Goal: Task Accomplishment & Management: Manage account settings

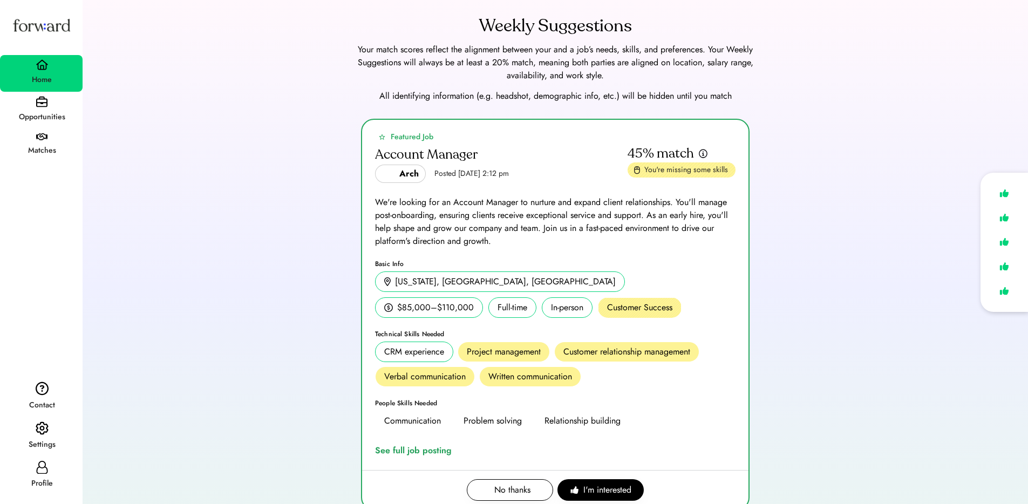
click at [44, 433] on img at bounding box center [42, 428] width 13 height 14
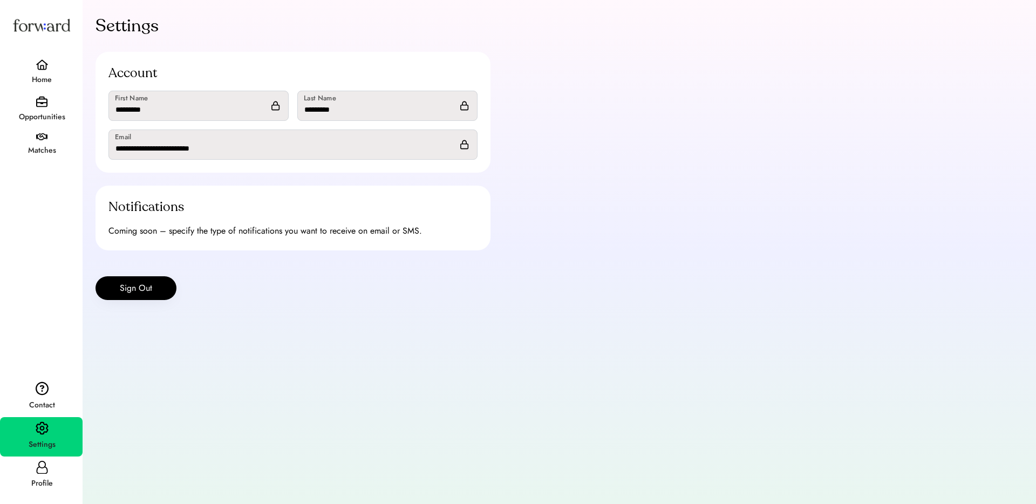
click at [36, 472] on icon at bounding box center [42, 467] width 13 height 13
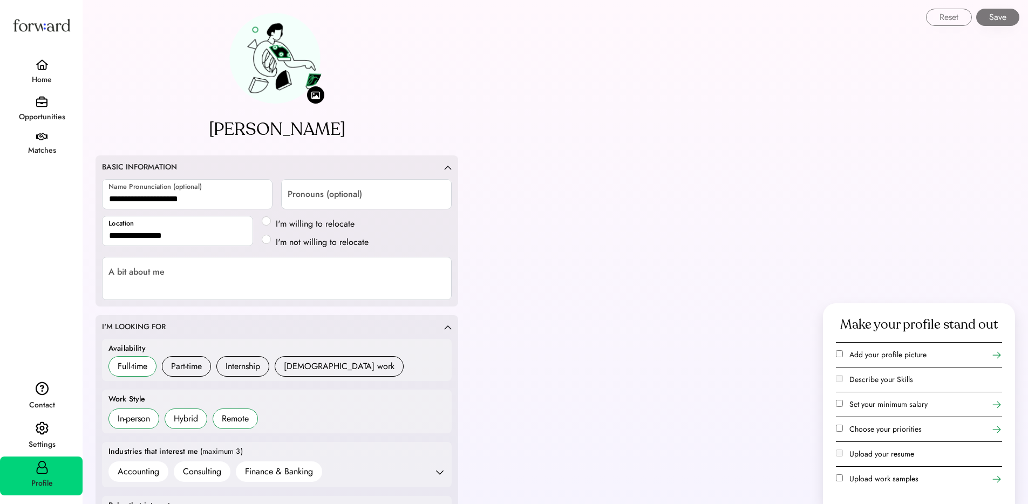
click at [40, 452] on div "Settings" at bounding box center [41, 444] width 81 height 19
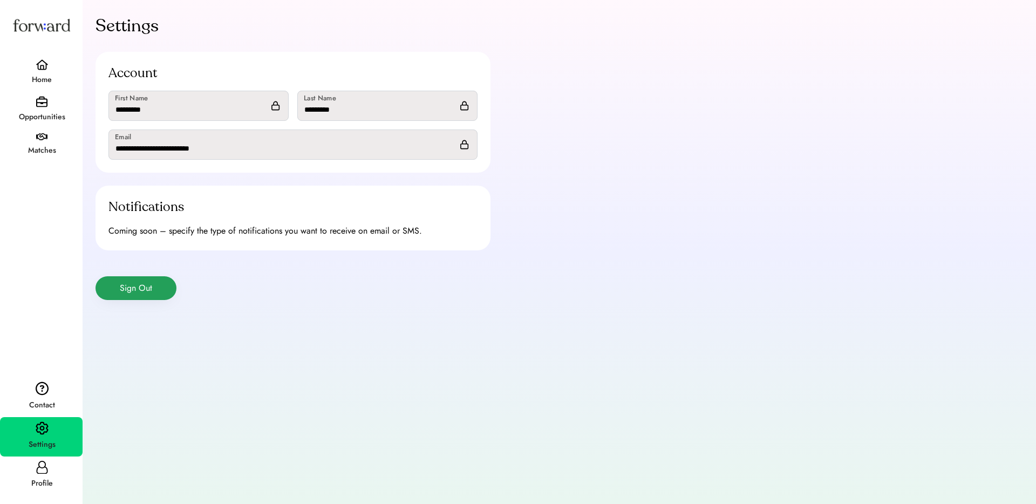
click at [142, 293] on button "Sign Out" at bounding box center [136, 288] width 81 height 24
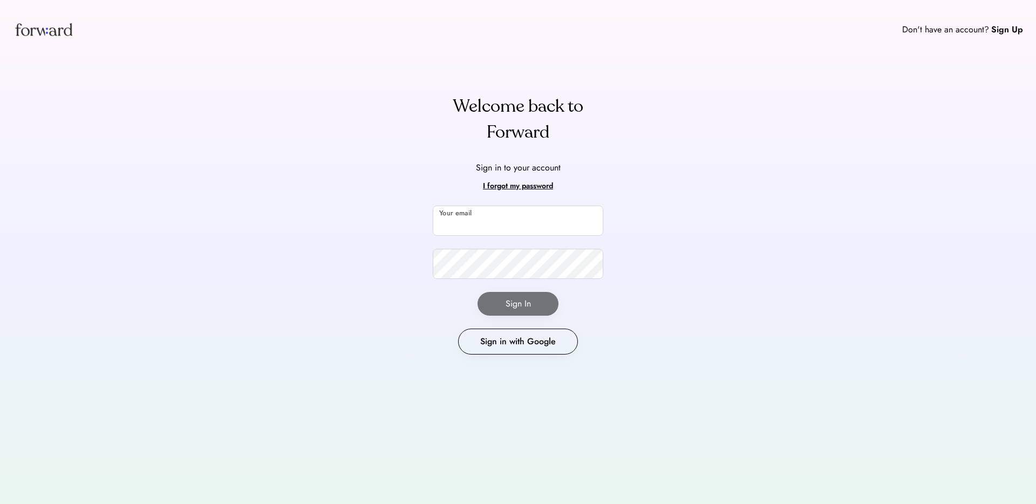
click at [477, 210] on input "email" at bounding box center [518, 221] width 171 height 30
type input "**********"
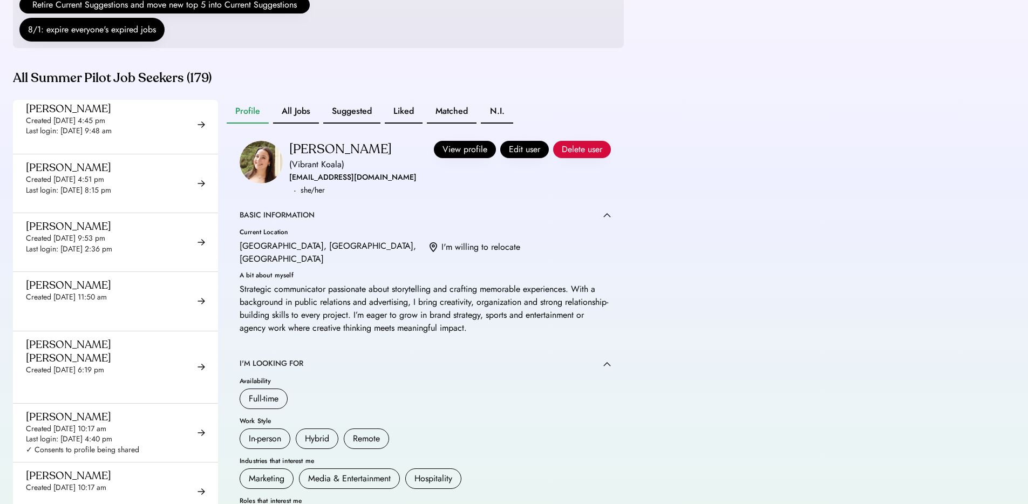
scroll to position [549, 0]
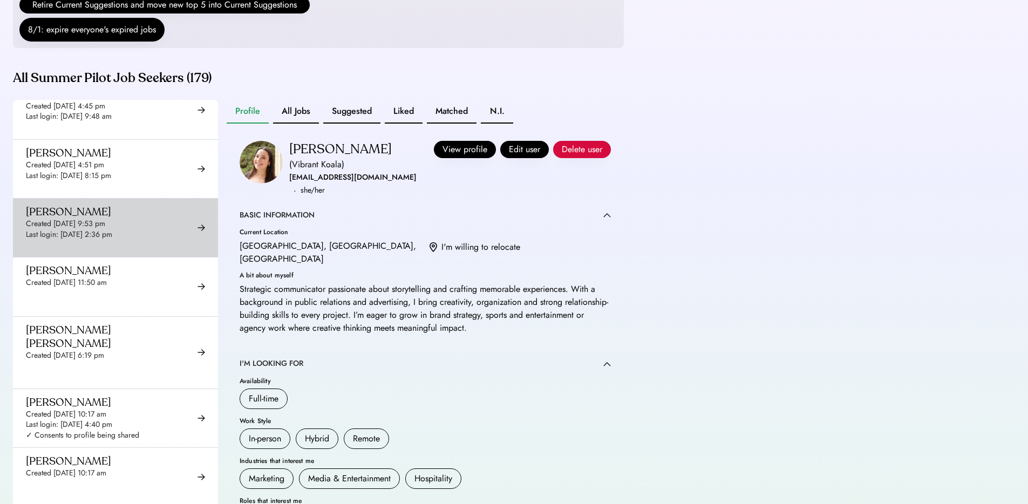
click at [87, 229] on div "Created Aug 25, 2025 9:53 pm" at bounding box center [65, 224] width 79 height 11
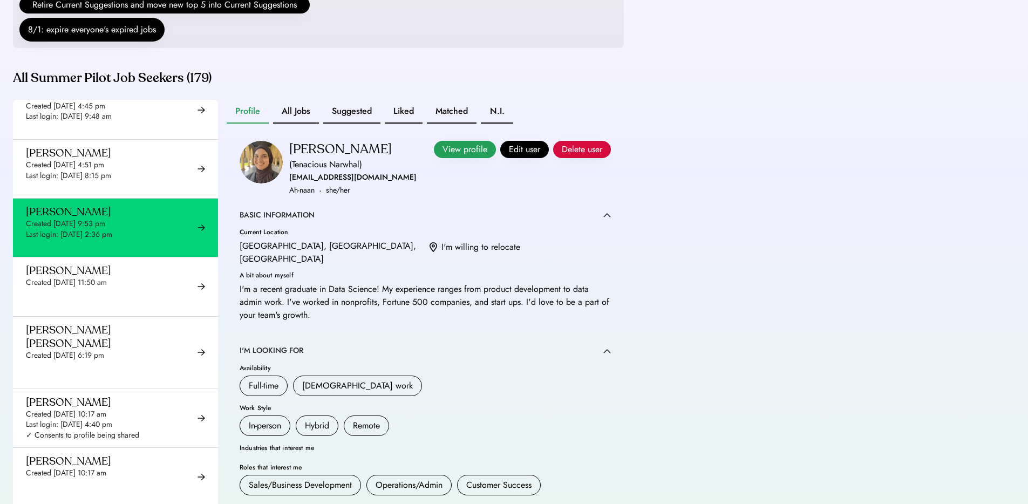
click at [460, 158] on button "View profile" at bounding box center [465, 149] width 62 height 17
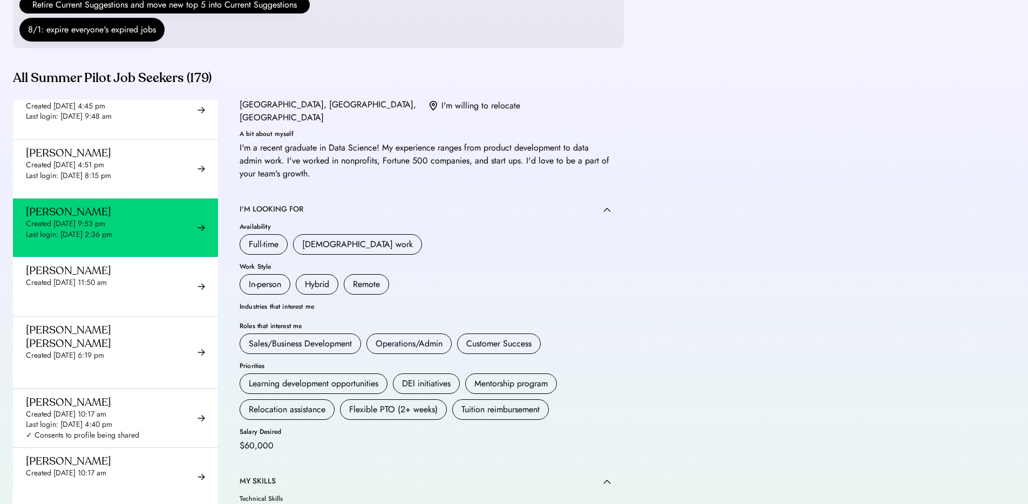
scroll to position [97, 0]
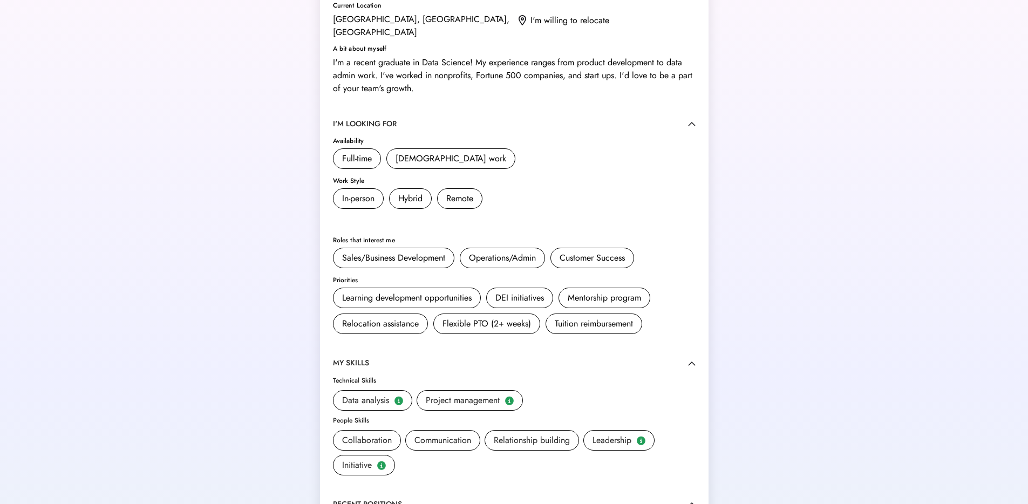
scroll to position [108, 0]
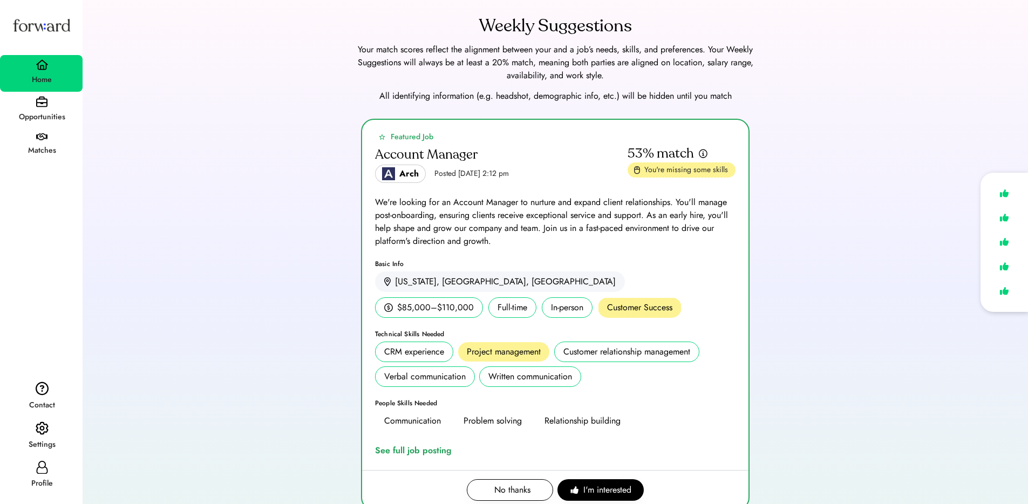
click at [42, 472] on icon at bounding box center [42, 467] width 13 height 13
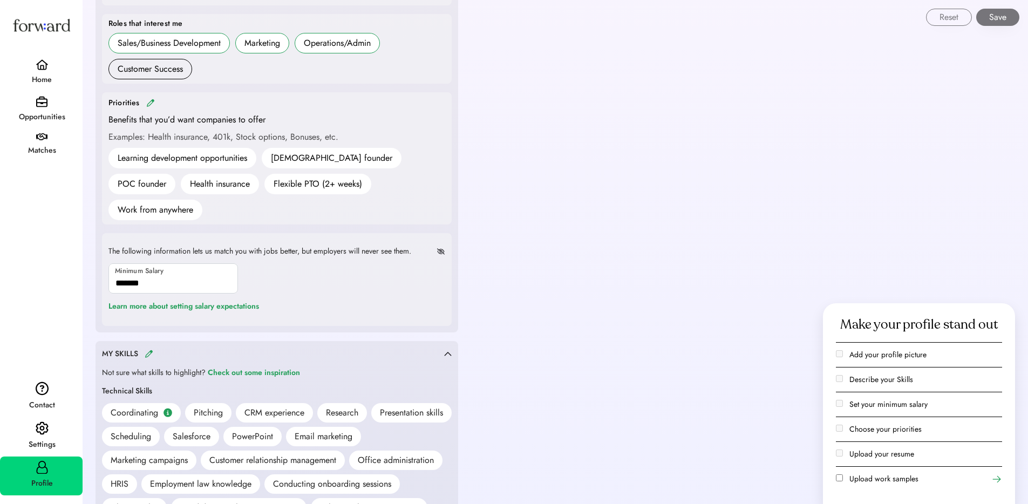
scroll to position [709, 0]
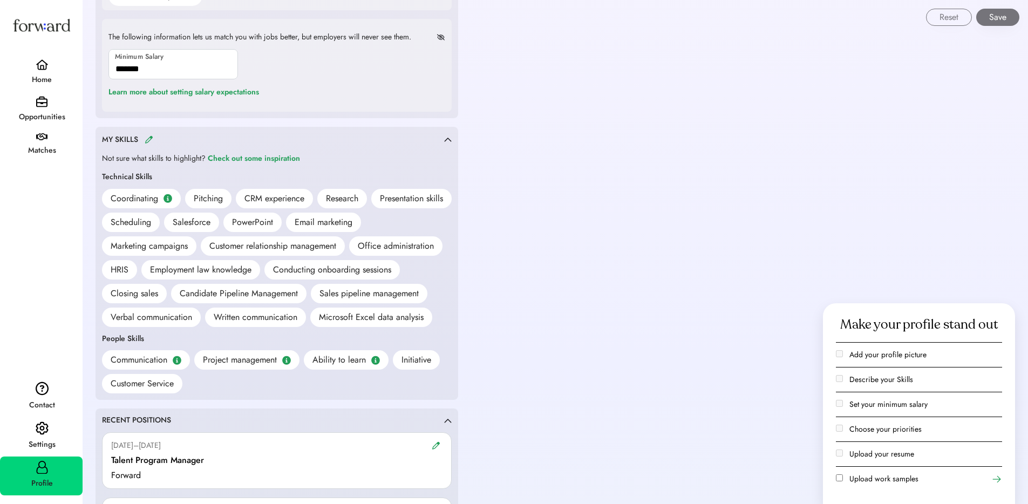
click at [143, 133] on div "MY SKILLS" at bounding box center [273, 139] width 342 height 12
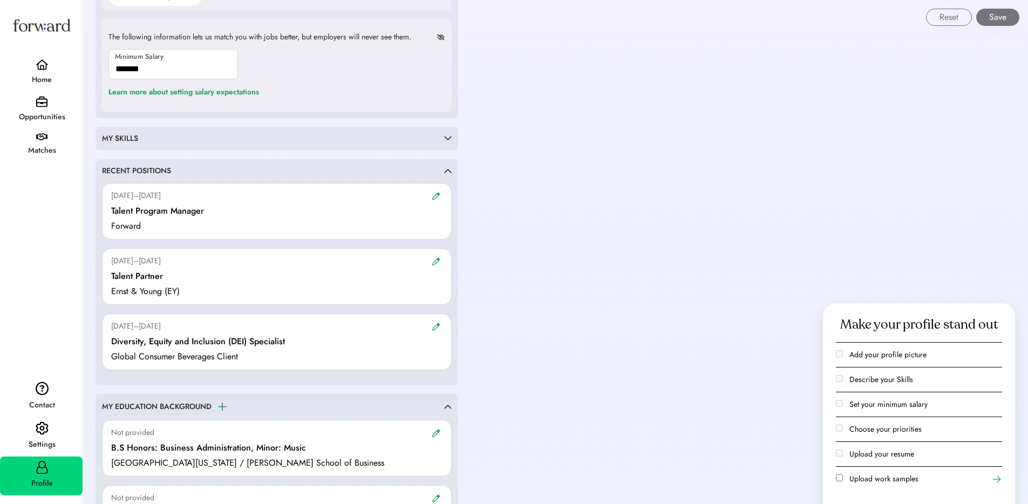
click at [143, 133] on div "MY SKILLS" at bounding box center [273, 138] width 342 height 11
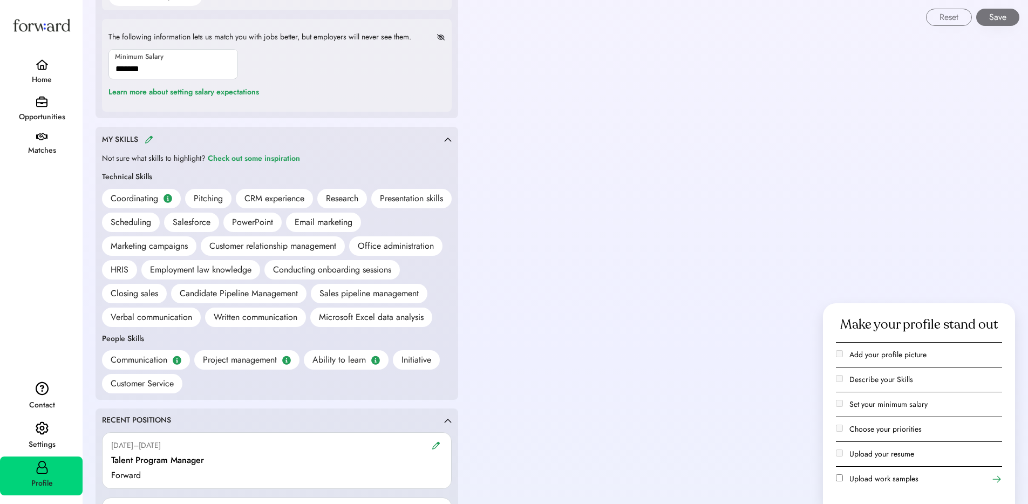
click at [148, 135] on img at bounding box center [149, 139] width 9 height 8
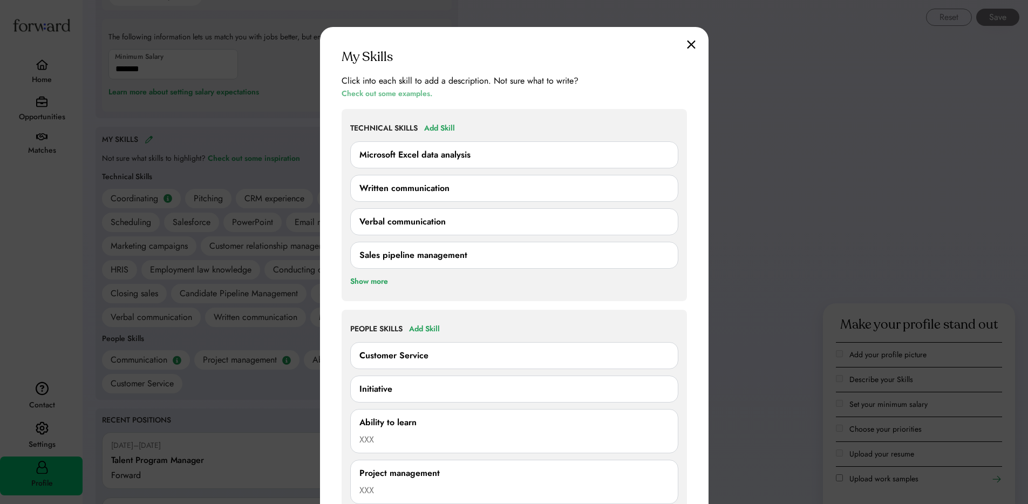
click at [405, 93] on div "Check out some examples." at bounding box center [387, 93] width 91 height 13
